Goal: Task Accomplishment & Management: Manage account settings

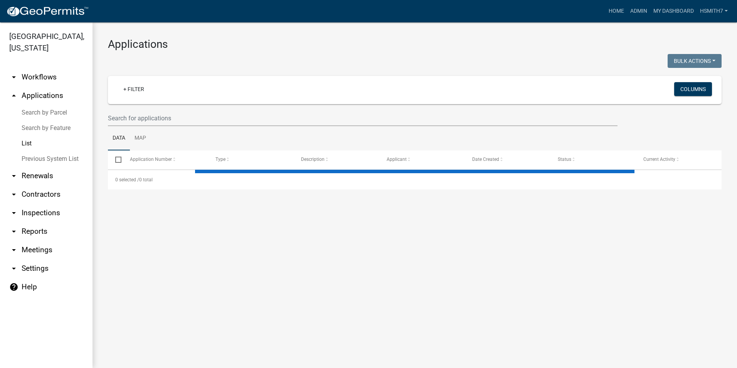
select select "3: 100"
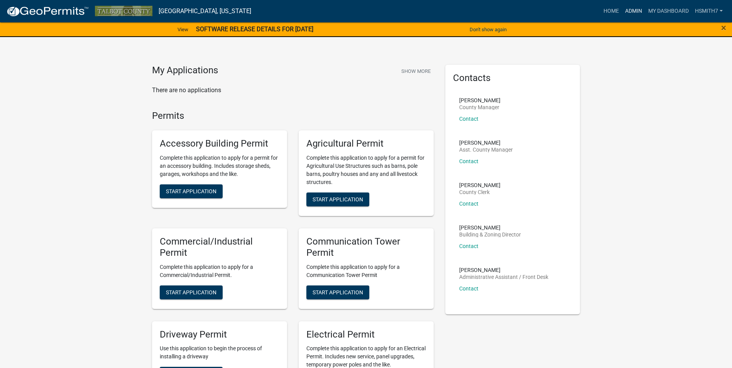
click at [630, 7] on link "Admin" at bounding box center [633, 11] width 23 height 15
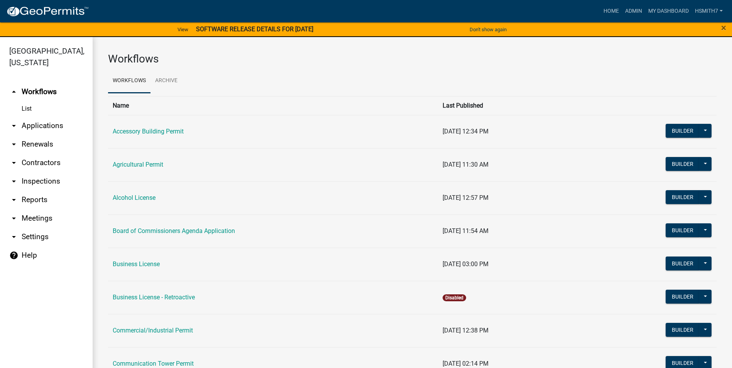
click at [53, 123] on link "arrow_drop_down Applications" at bounding box center [46, 125] width 93 height 19
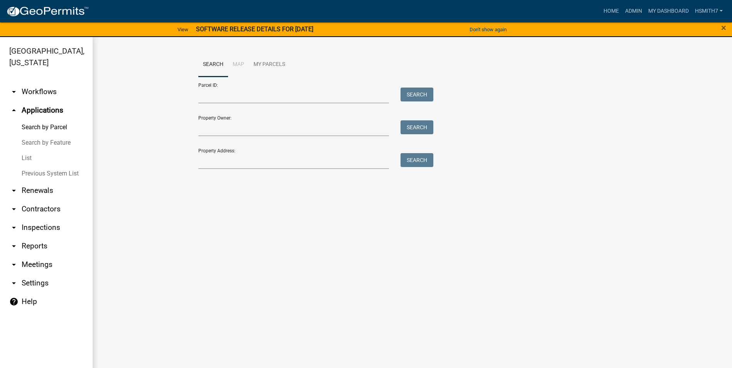
click at [32, 155] on link "List" at bounding box center [46, 157] width 93 height 15
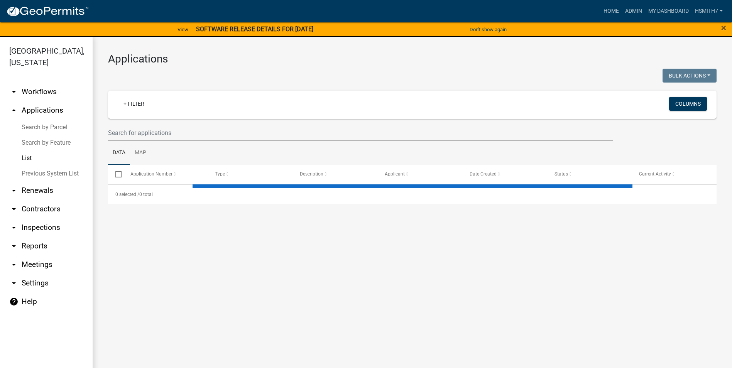
select select "3: 100"
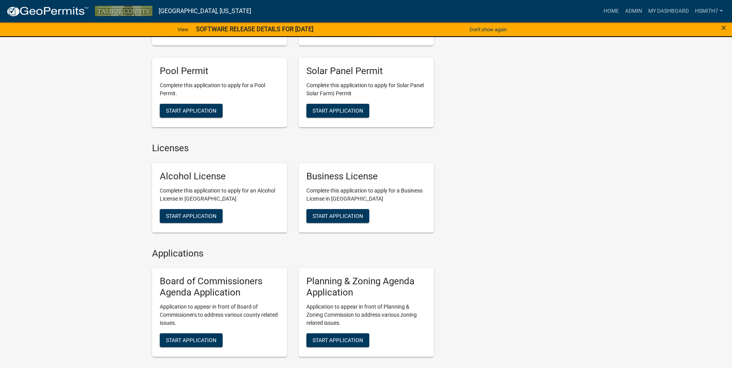
scroll to position [518, 0]
